Goal: Task Accomplishment & Management: Complete application form

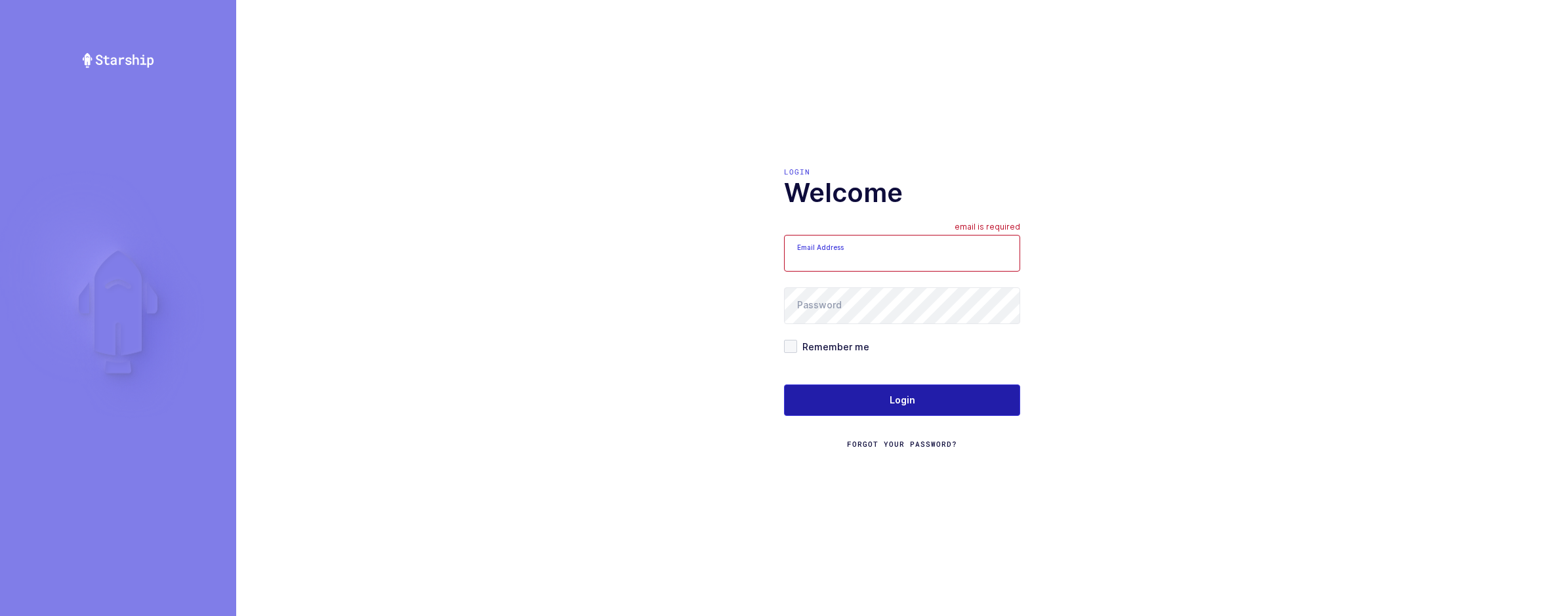
type input "sameer@janustrade.com"
click at [933, 405] on button "Login" at bounding box center [902, 401] width 236 height 32
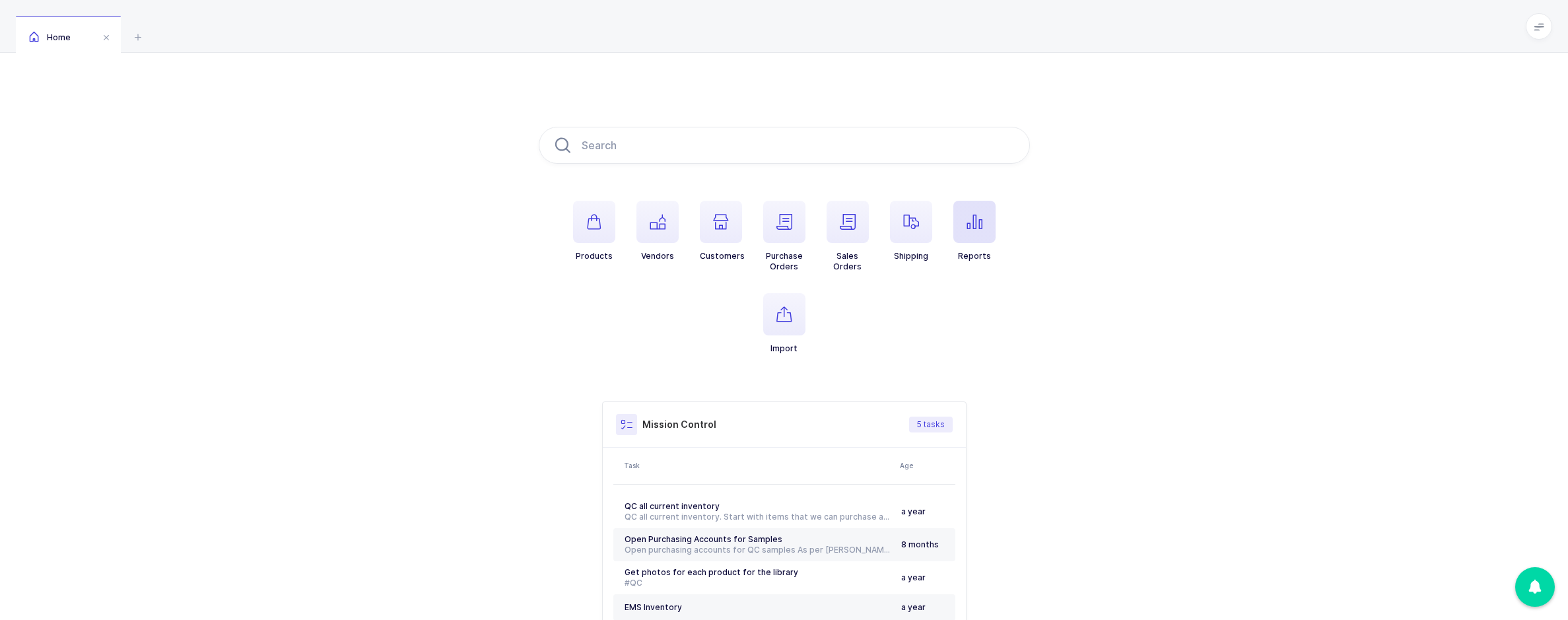
click at [971, 236] on span "button" at bounding box center [974, 222] width 43 height 43
click at [1331, 442] on div "[PERSON_NAME]" at bounding box center [1403, 437] width 266 height 21
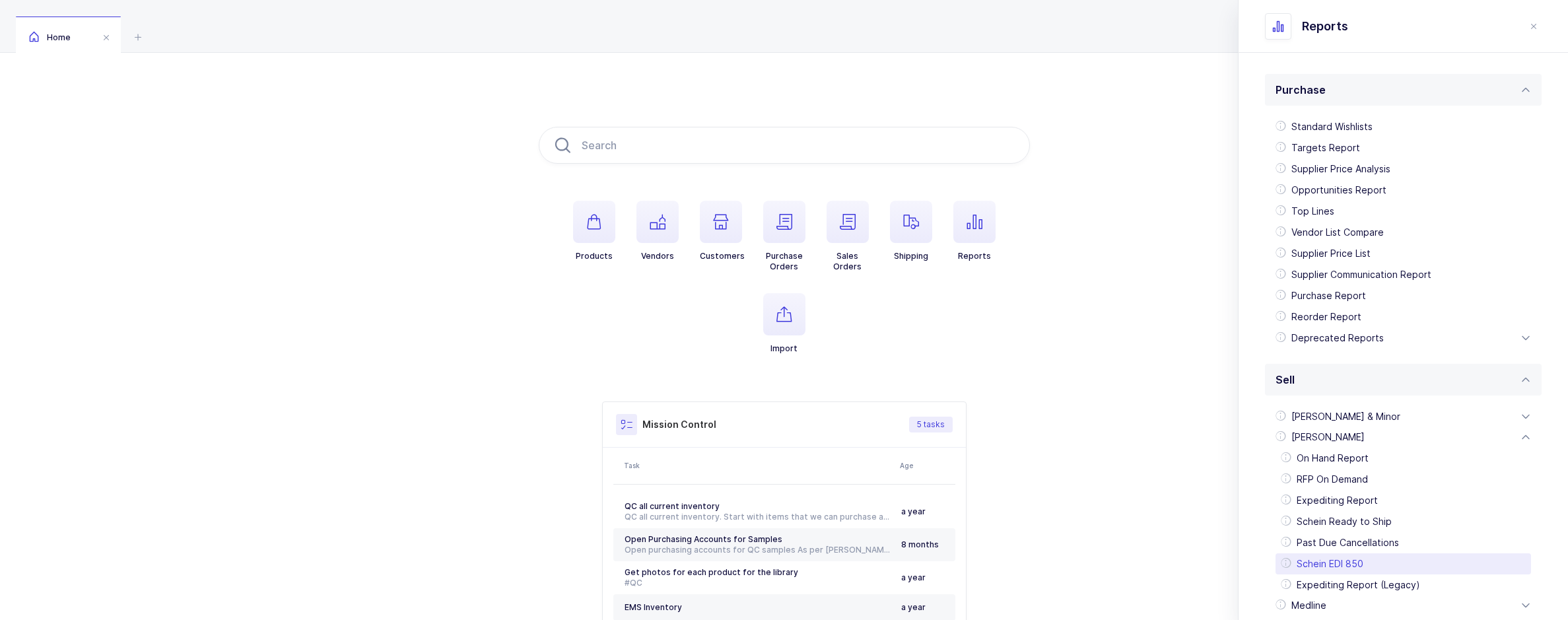
click at [1344, 562] on div "Schein EDI 850" at bounding box center [1403, 563] width 255 height 21
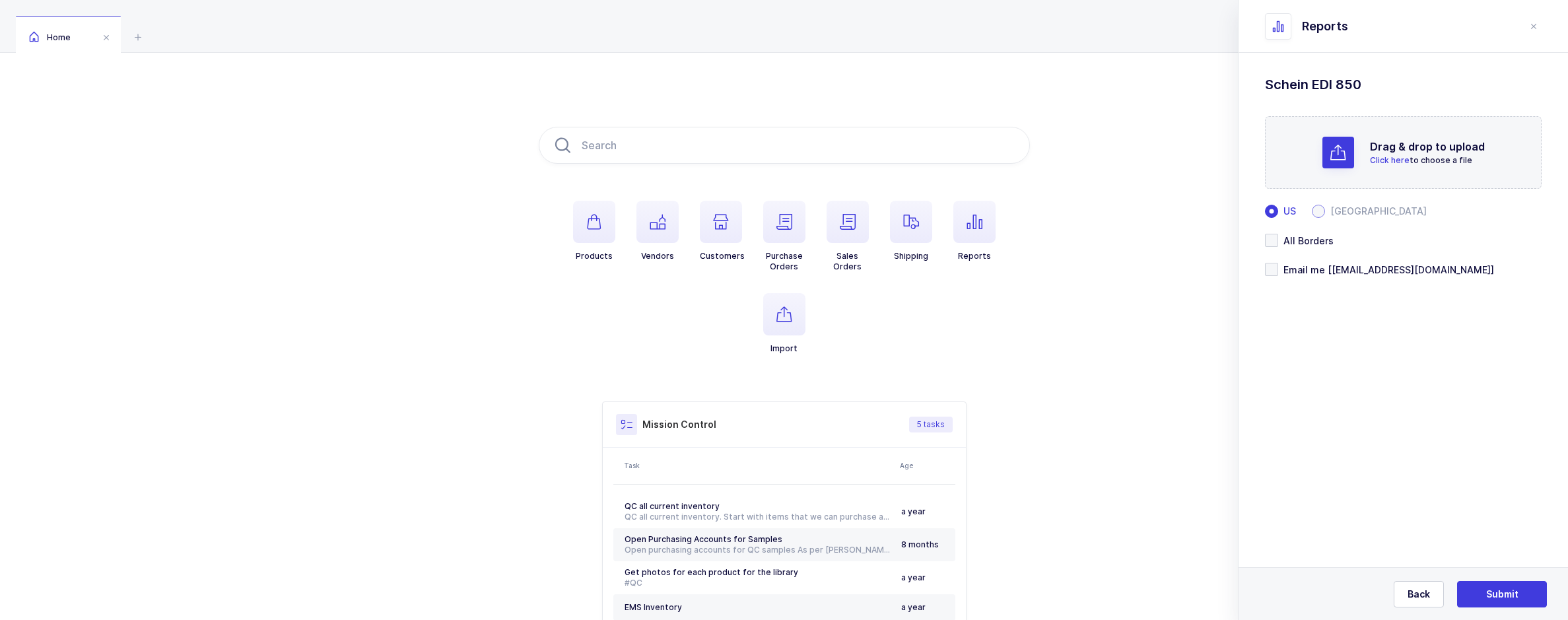
click at [1316, 209] on span at bounding box center [1318, 211] width 13 height 13
click at [1316, 209] on input "[GEOGRAPHIC_DATA]" at bounding box center [1318, 211] width 13 height 13
radio input "true"
radio input "false"
radio input "true"
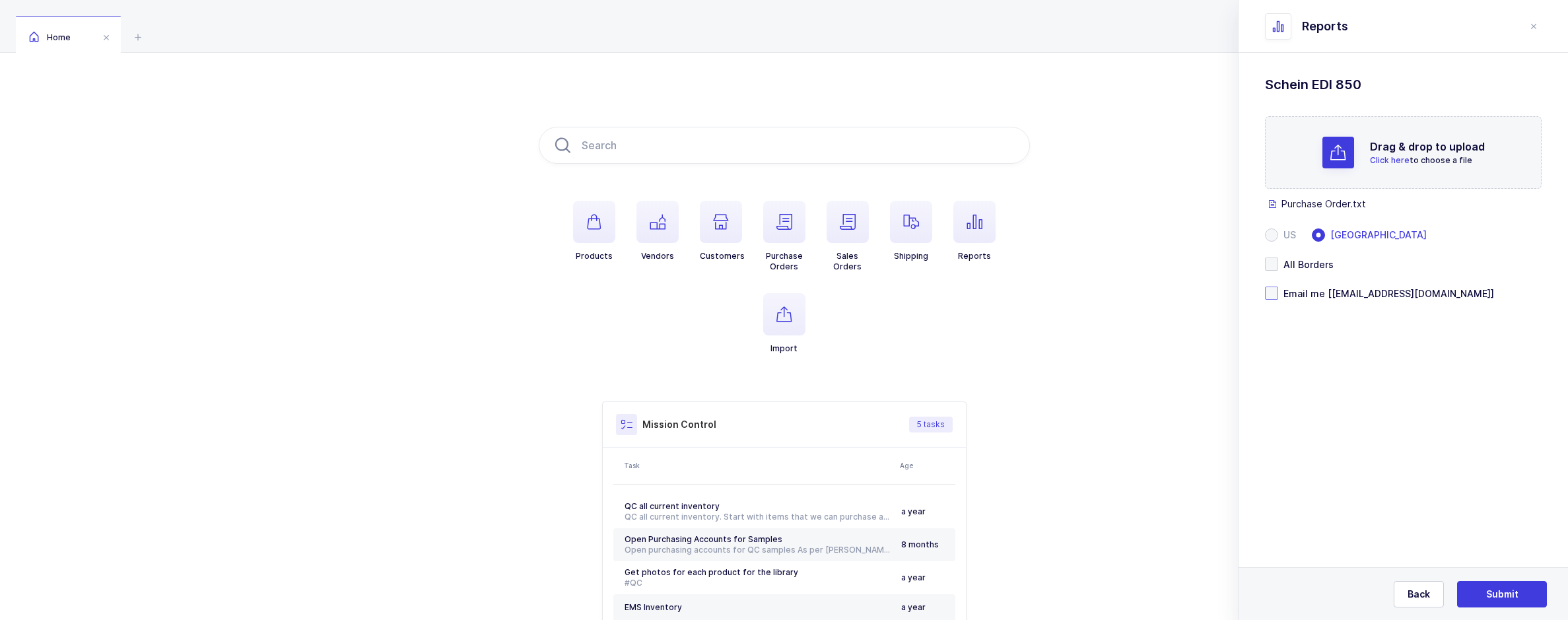
click at [1269, 287] on span at bounding box center [1271, 293] width 13 height 13
click at [1278, 287] on input "Email me [[EMAIL_ADDRESS][DOMAIN_NAME]]" at bounding box center [1278, 287] width 0 height 0
click at [1471, 596] on button "Submit" at bounding box center [1501, 594] width 89 height 27
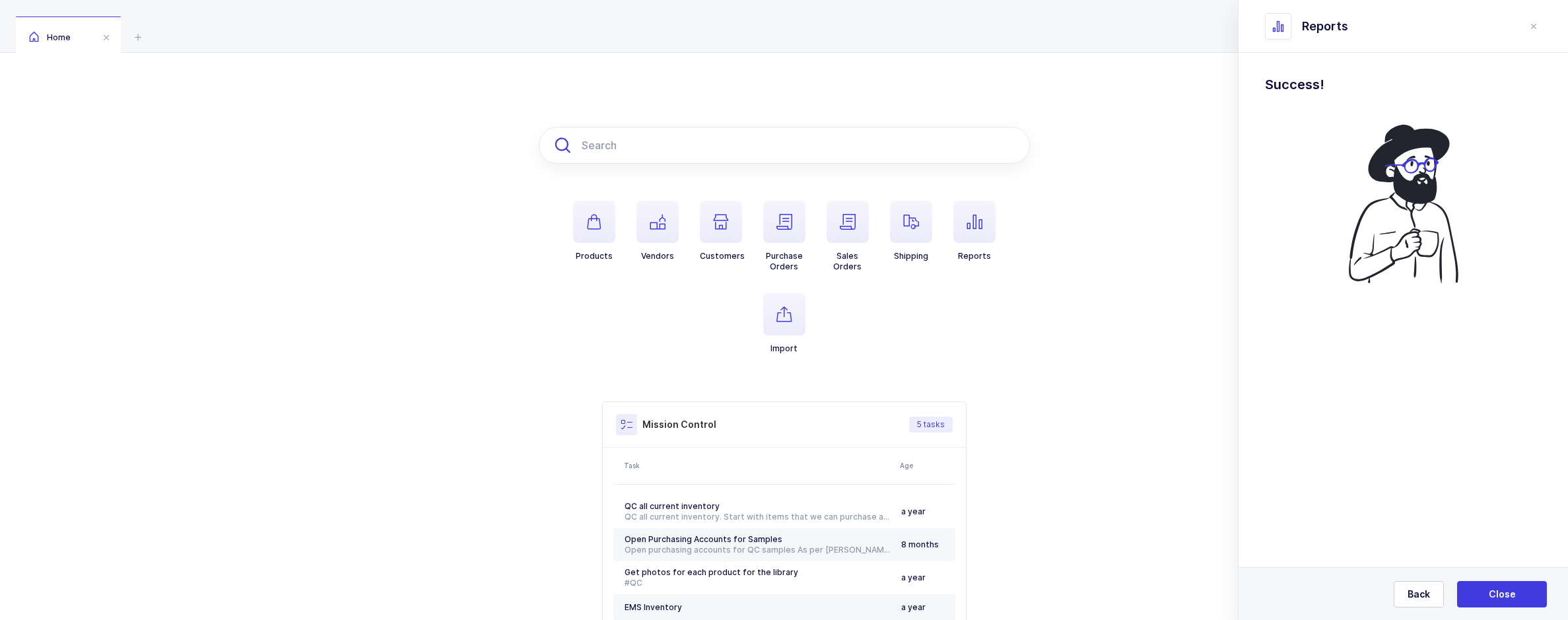
click at [596, 143] on input "text" at bounding box center [784, 145] width 492 height 37
paste input "3784241"
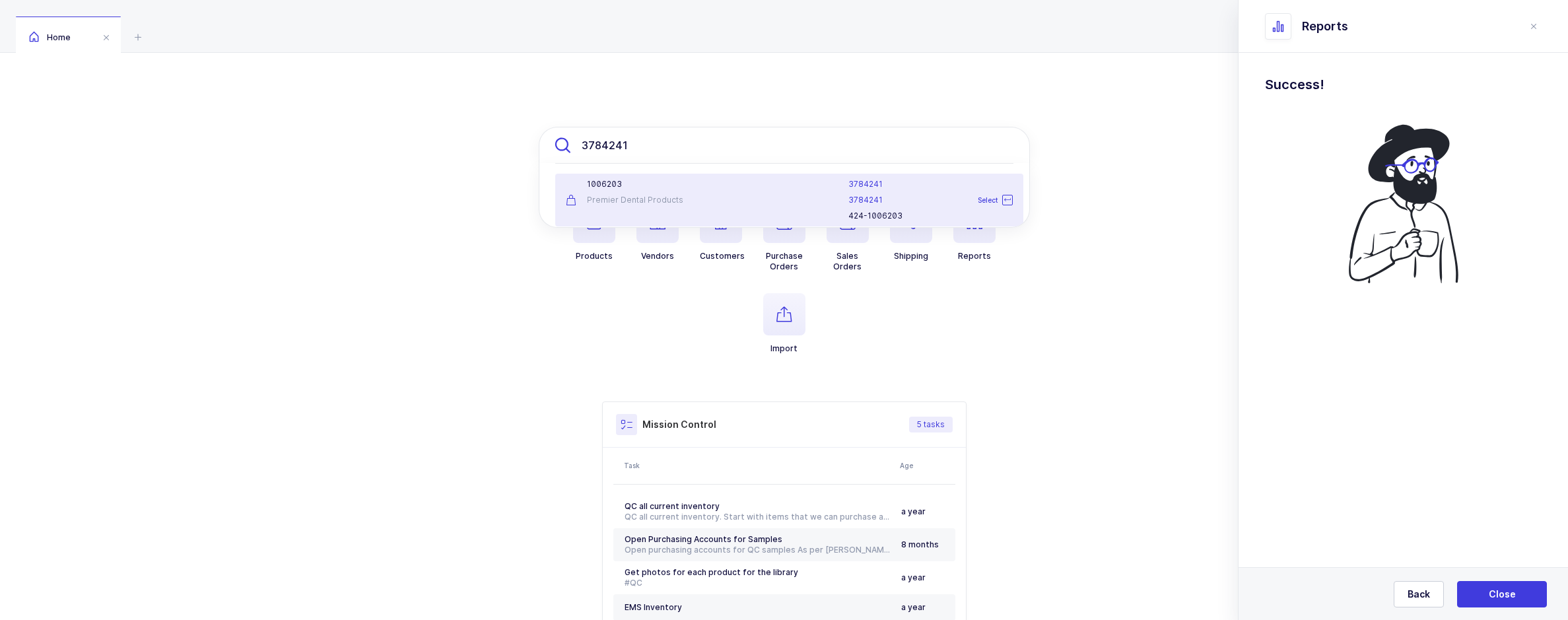
type input "3784241"
click at [741, 194] on div at bounding box center [777, 200] width 129 height 43
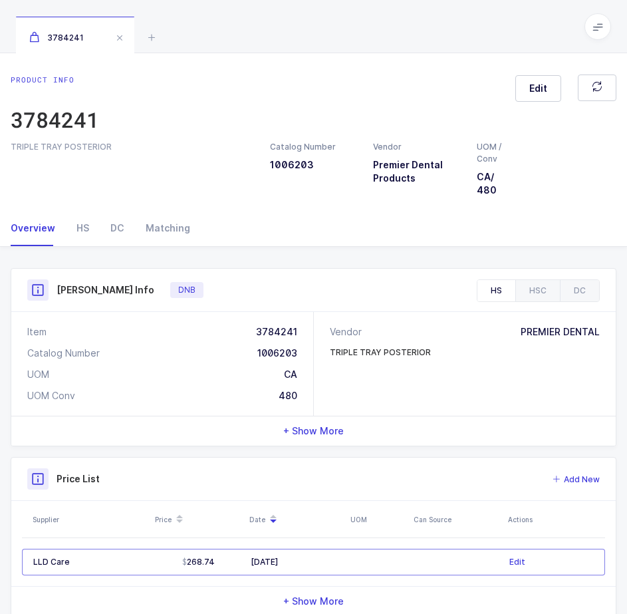
click at [142, 37] on div "3784241" at bounding box center [313, 26] width 627 height 53
click at [149, 38] on icon at bounding box center [152, 37] width 16 height 16
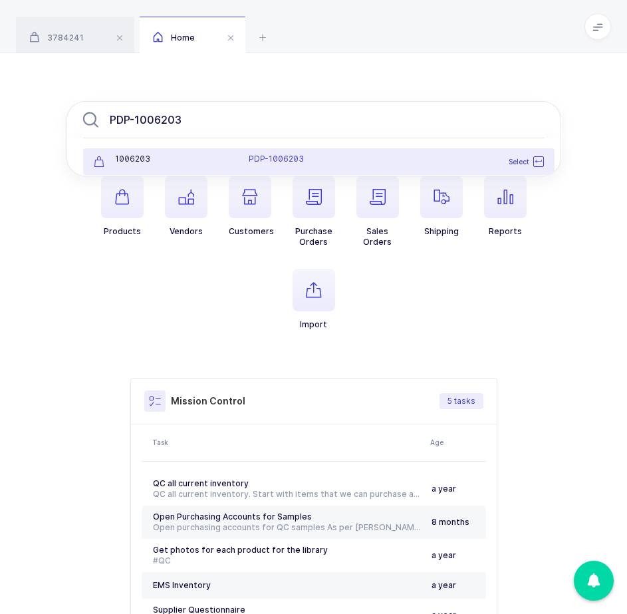
type input "PDP-1006203"
click at [219, 166] on div "1006203" at bounding box center [164, 162] width 156 height 16
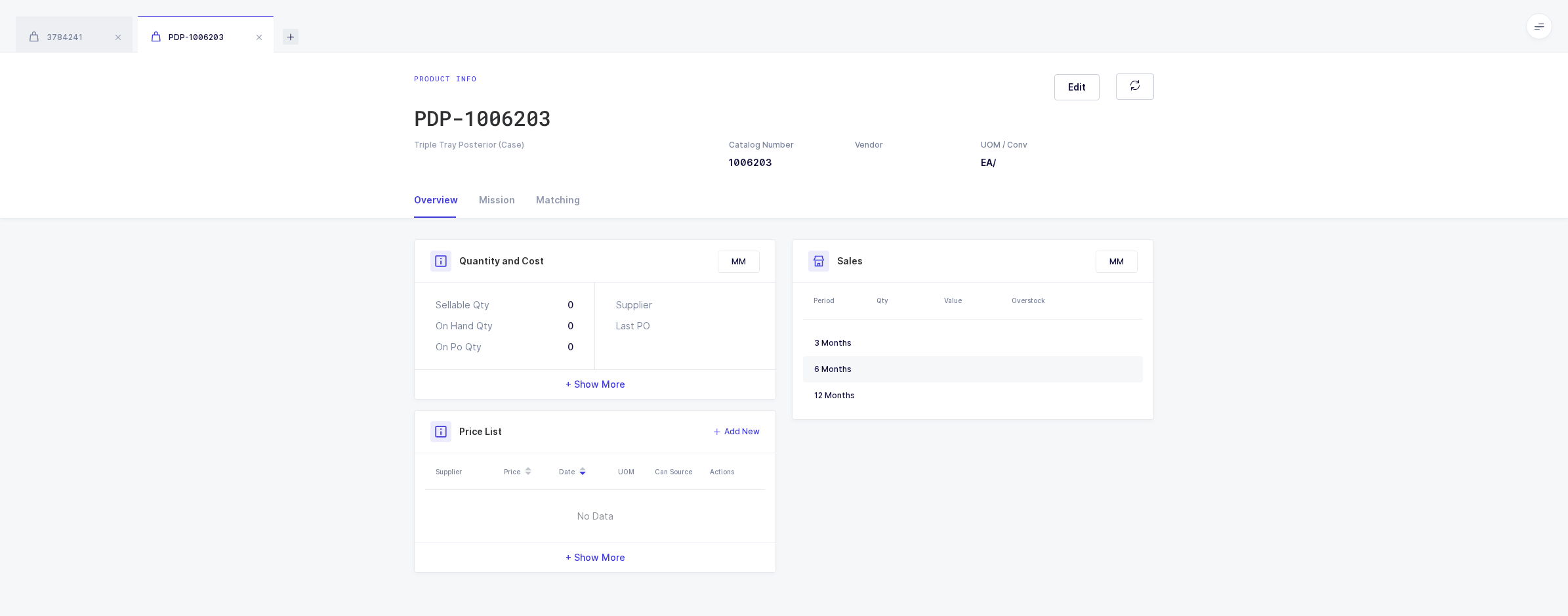
click at [287, 37] on icon at bounding box center [291, 37] width 16 height 16
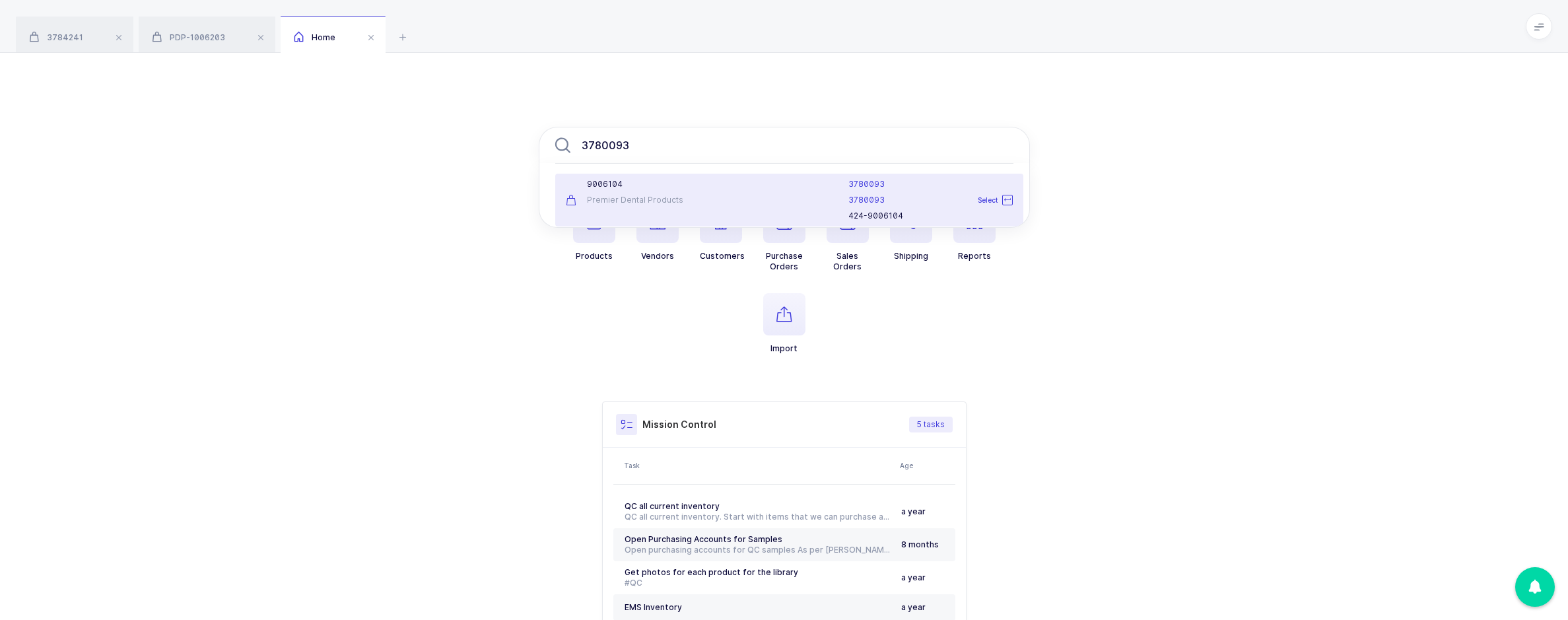
type input "3780093"
click at [661, 183] on div "9006104" at bounding box center [636, 184] width 139 height 11
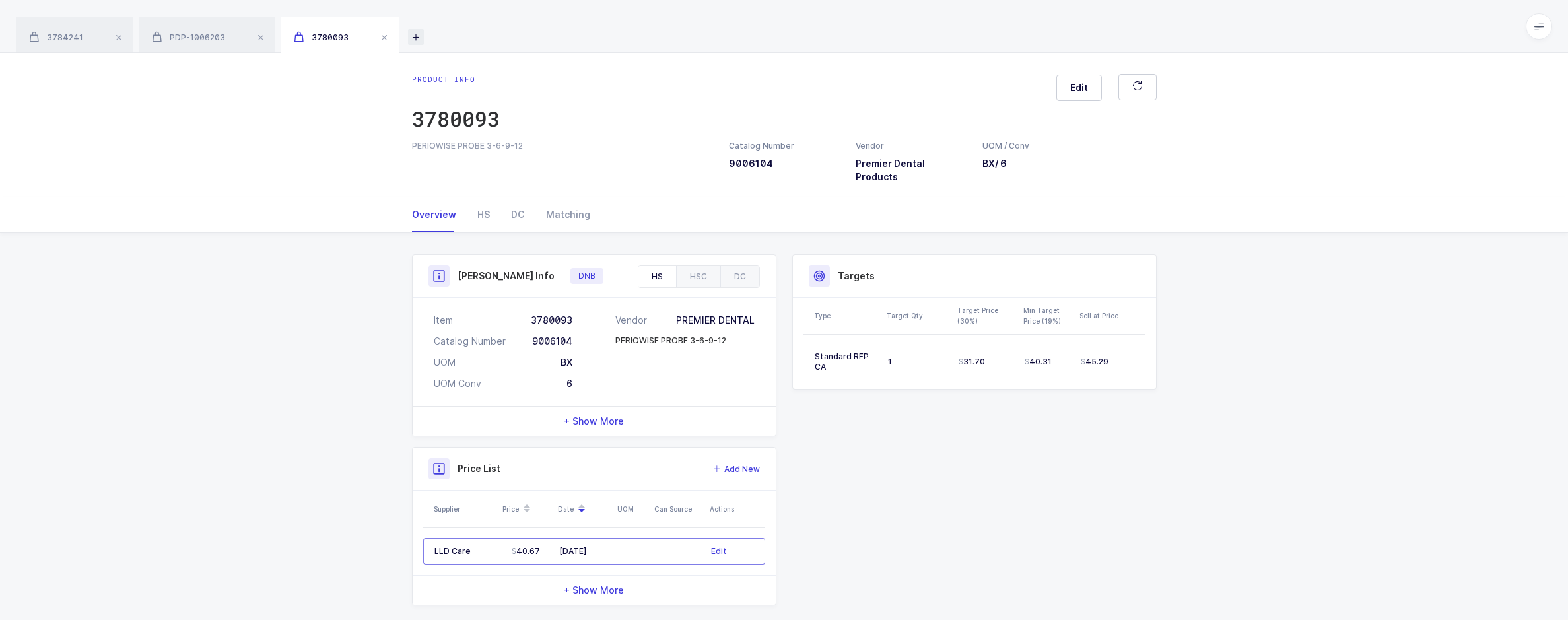
click at [415, 43] on icon at bounding box center [416, 37] width 16 height 16
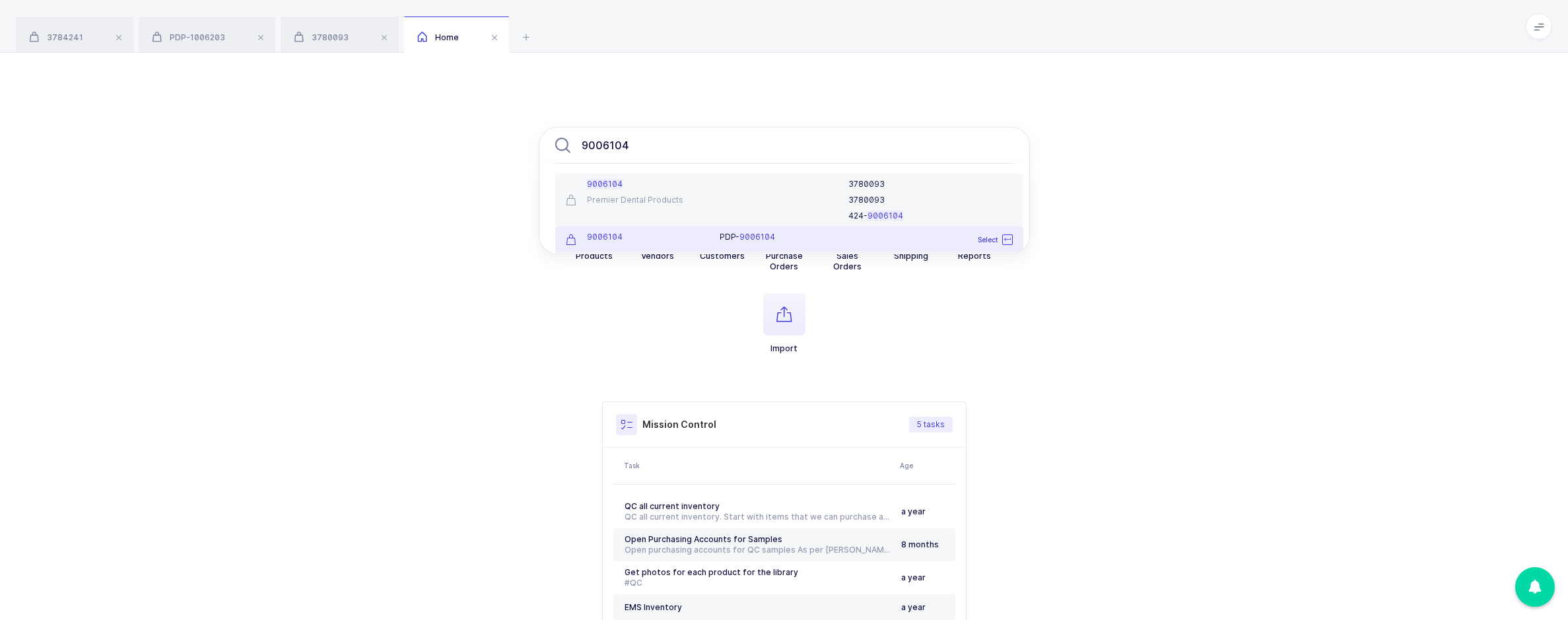
type input "9006104"
click at [659, 237] on div "9006104" at bounding box center [636, 236] width 139 height 11
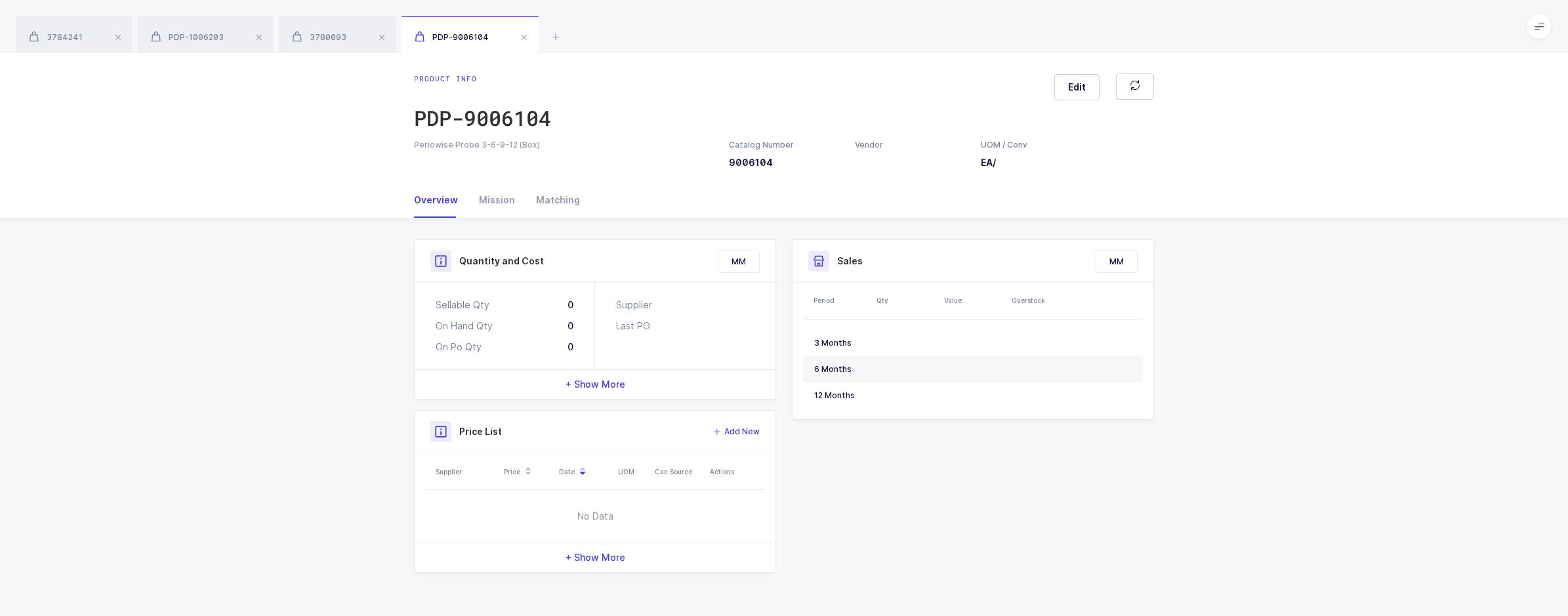
click at [1258, 209] on div "Overview Mission Matching" at bounding box center [784, 200] width 1568 height 37
click at [556, 40] on icon at bounding box center [556, 37] width 16 height 16
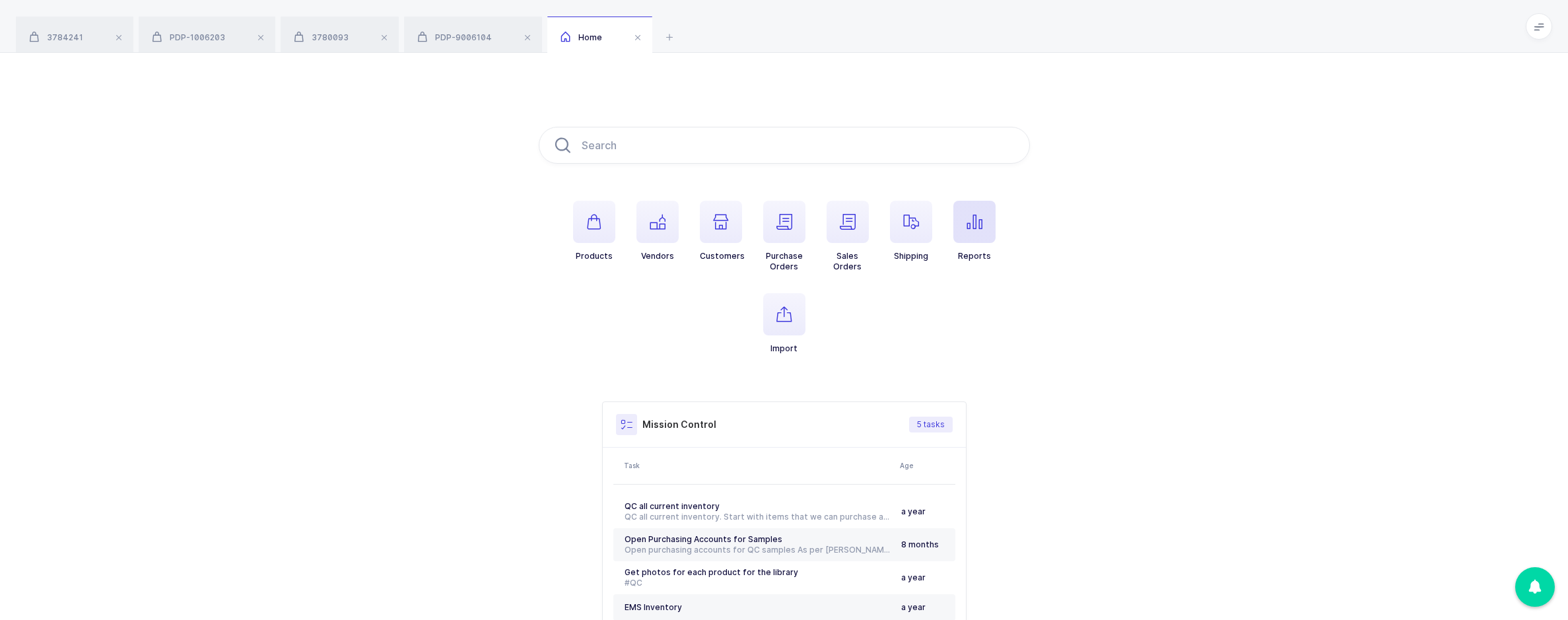
click at [980, 230] on span "button" at bounding box center [974, 222] width 43 height 43
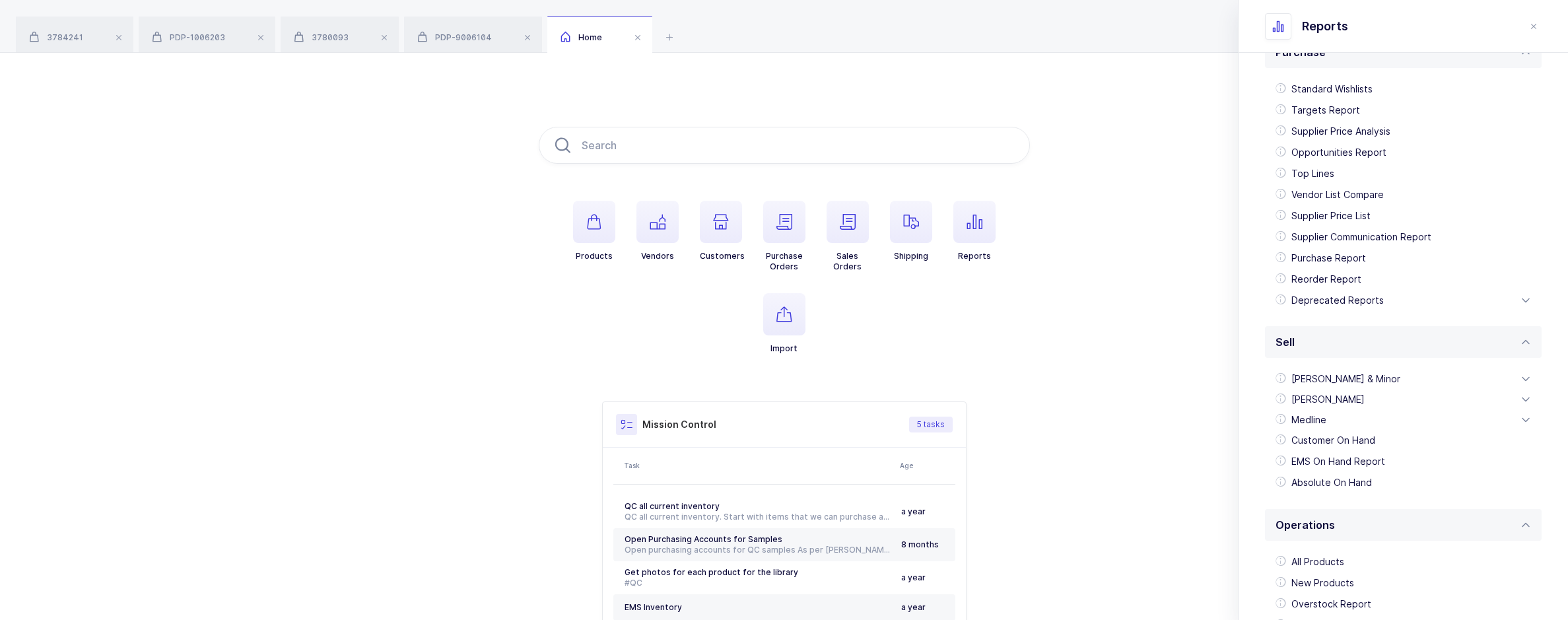
scroll to position [132, 0]
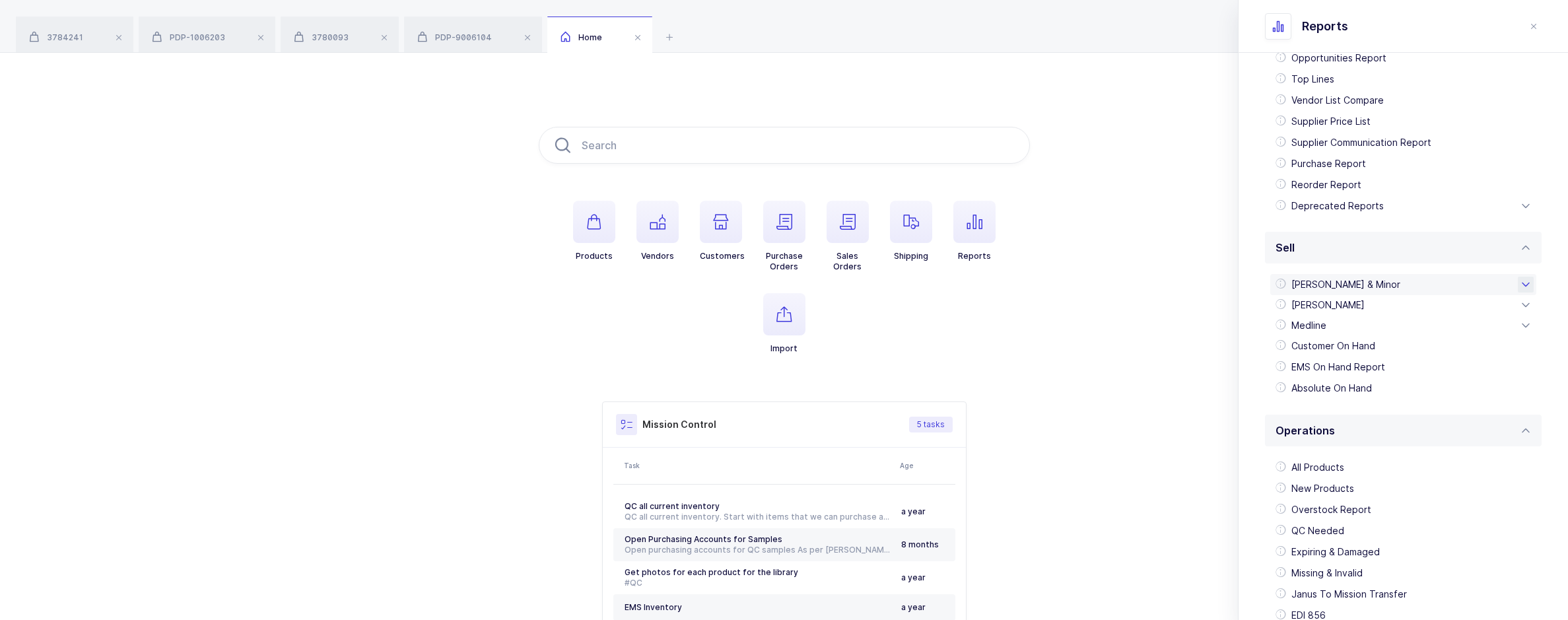
click at [1354, 275] on div "[PERSON_NAME] & Minor" at bounding box center [1403, 284] width 266 height 21
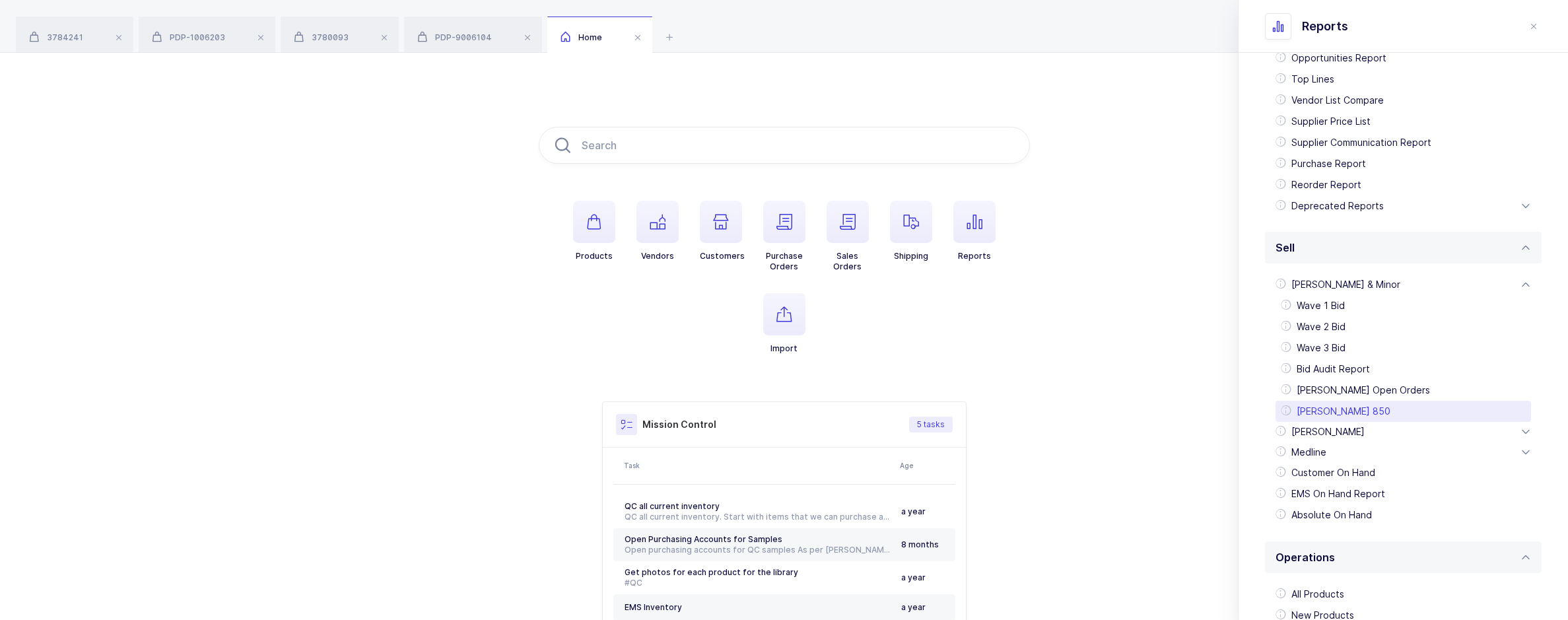
click at [1351, 405] on div "[PERSON_NAME] 850" at bounding box center [1403, 411] width 255 height 21
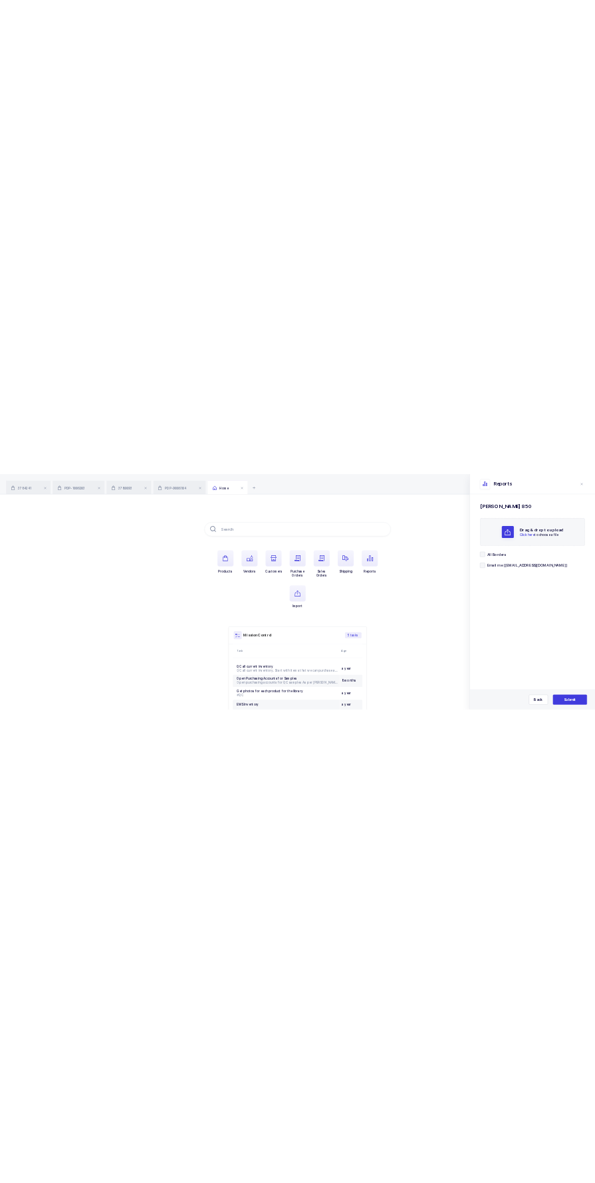
scroll to position [0, 0]
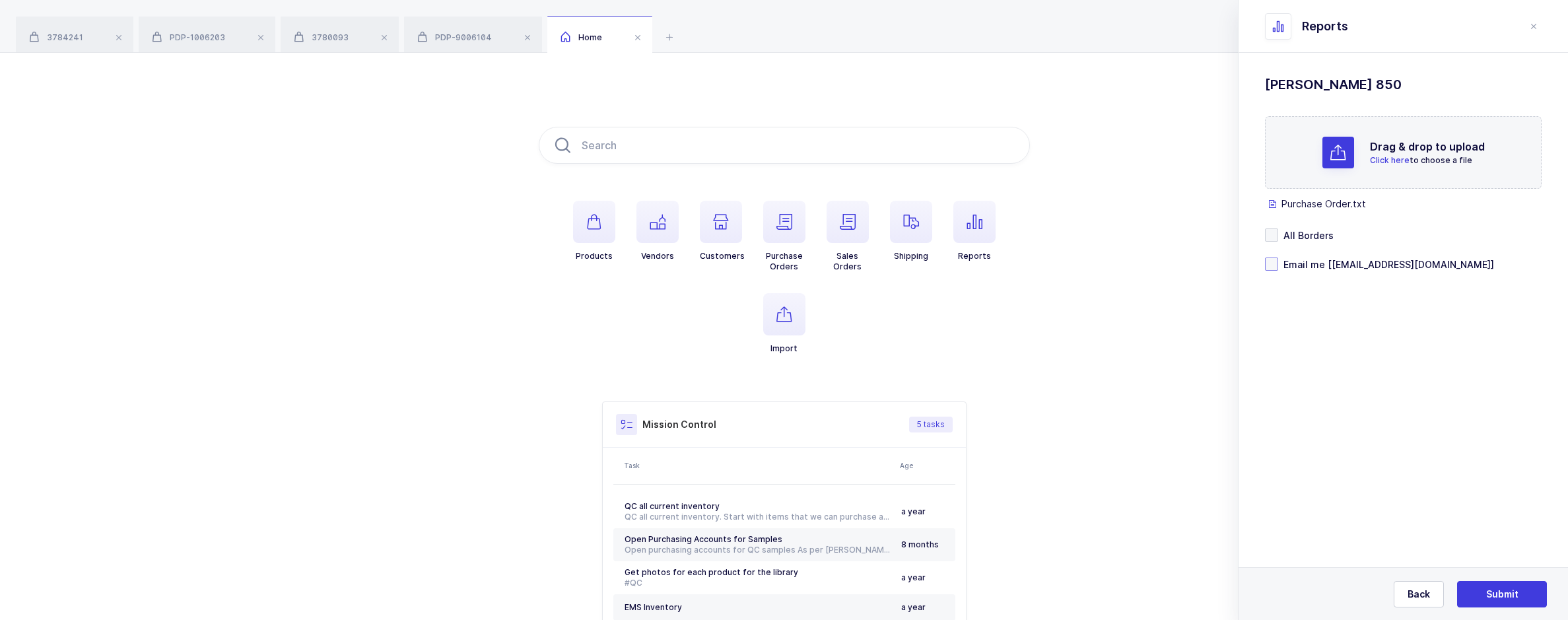
click at [1306, 267] on span "Email me [[EMAIL_ADDRESS][DOMAIN_NAME]]" at bounding box center [1385, 264] width 215 height 13
click at [1278, 257] on input "Email me [[EMAIL_ADDRESS][DOMAIN_NAME]]" at bounding box center [1278, 257] width 0 height 0
click at [1495, 584] on button "Submit" at bounding box center [1501, 594] width 89 height 27
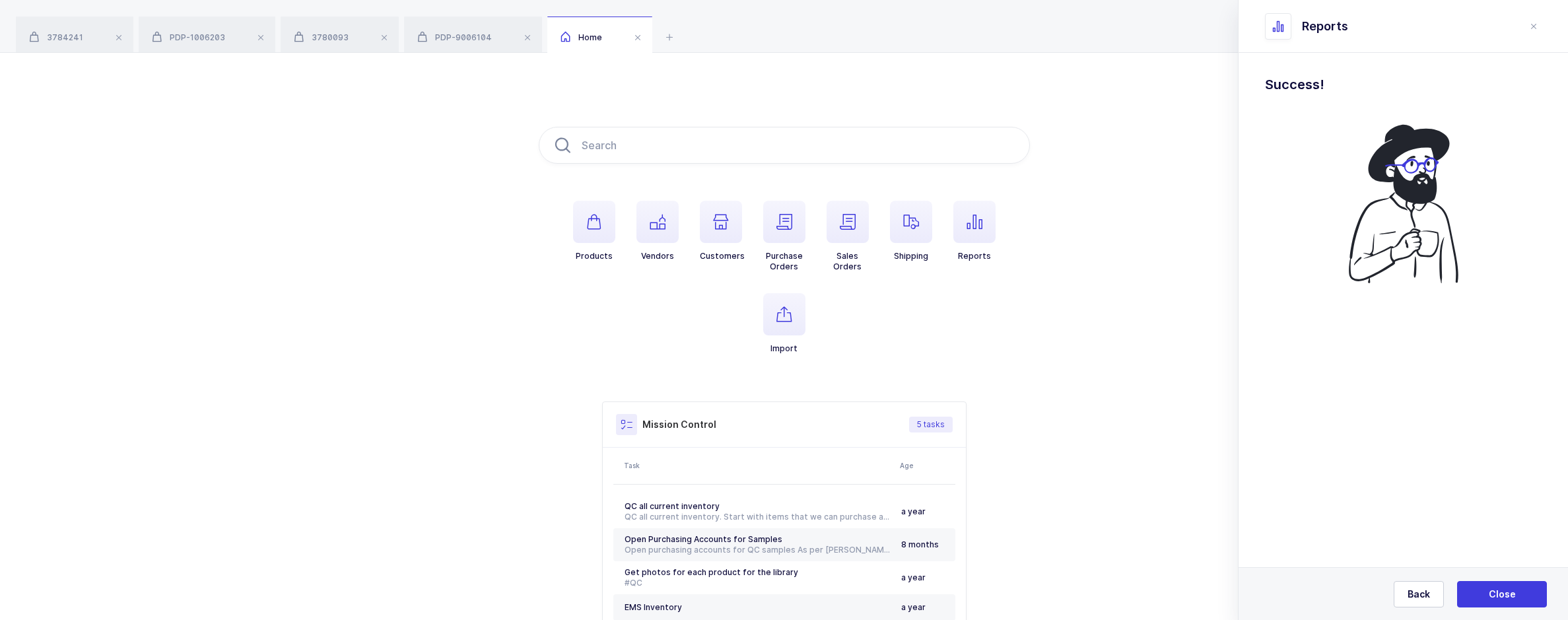
drag, startPoint x: 1046, startPoint y: 178, endPoint x: 1034, endPoint y: 171, distance: 13.9
click at [1046, 178] on div "Products Vendors Customers Purchase Orders Sales Orders Shipping Reports Import…" at bounding box center [784, 395] width 1568 height 686
